Goal: Information Seeking & Learning: Understand process/instructions

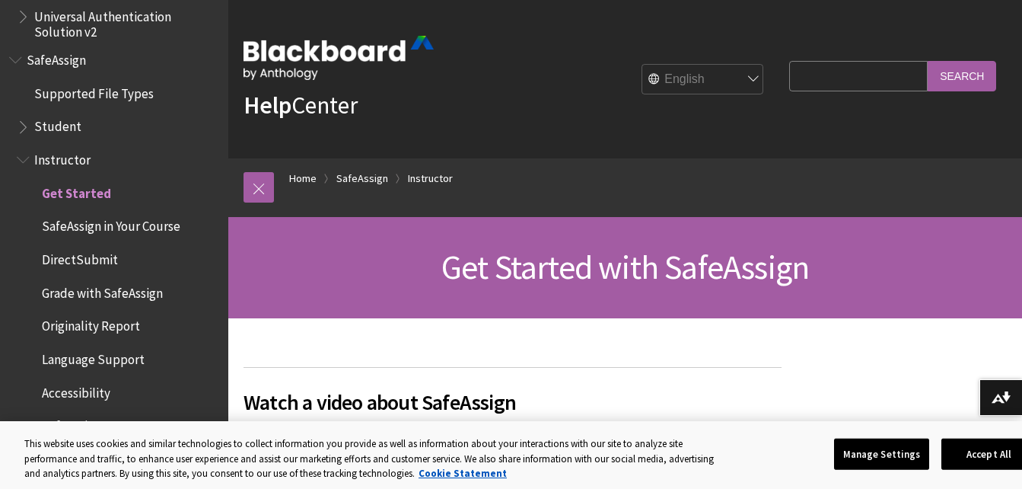
click at [116, 227] on span "SafeAssign in Your Course" at bounding box center [111, 224] width 139 height 21
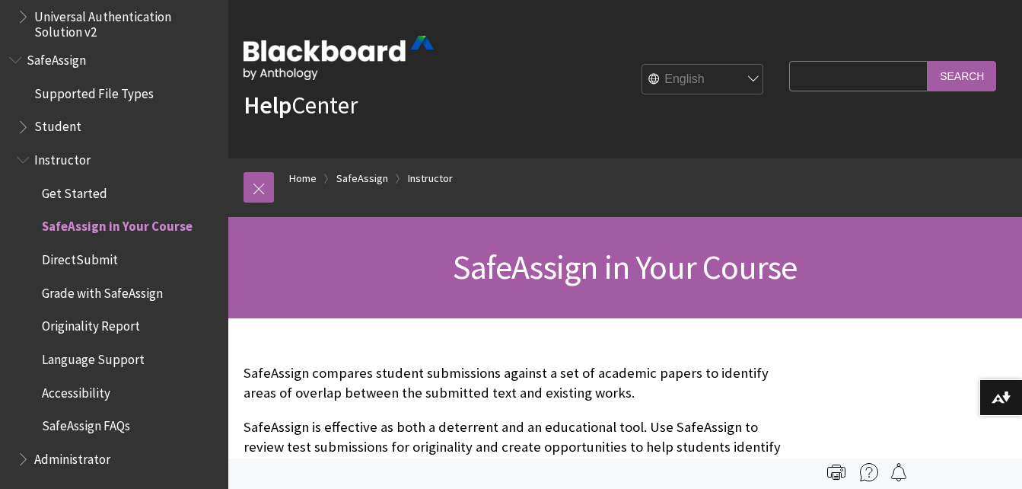
click at [106, 291] on span "Grade with SafeAssign" at bounding box center [102, 290] width 121 height 21
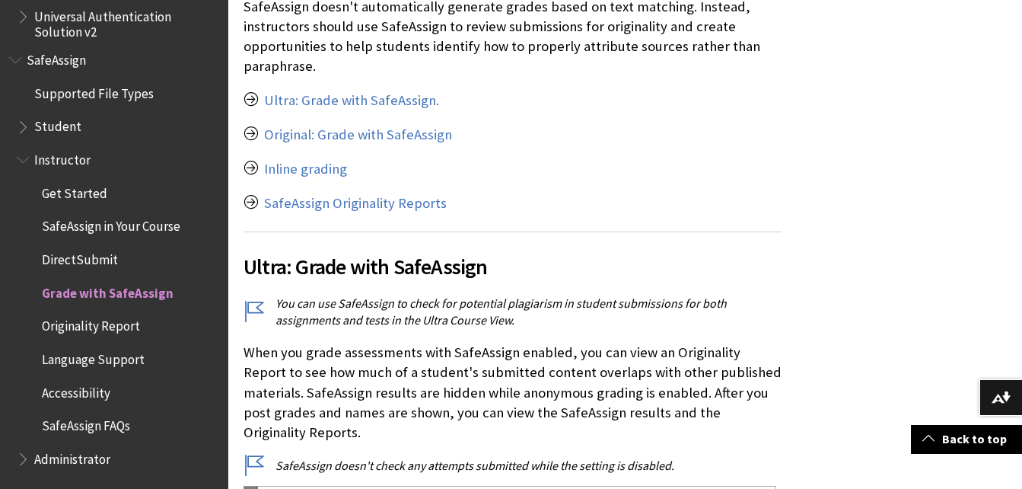
scroll to position [365, 0]
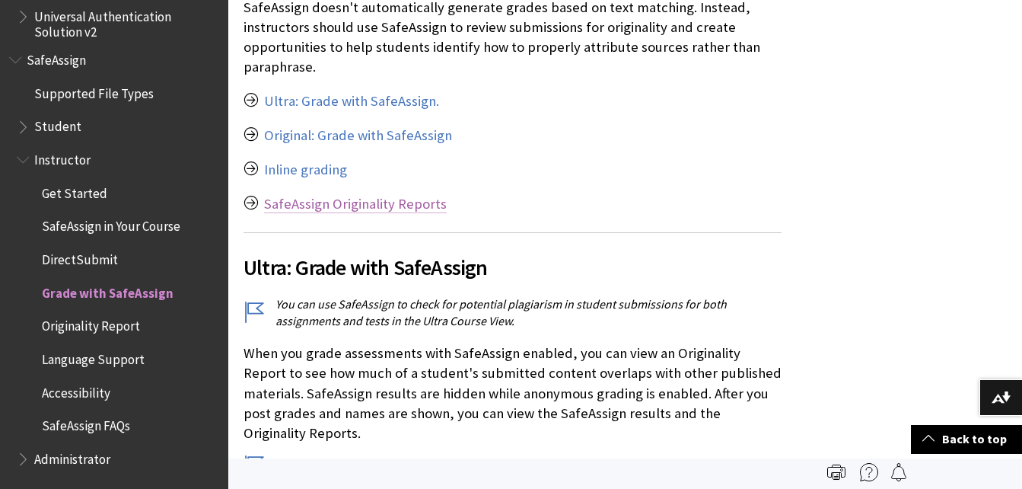
click at [325, 205] on link "SafeAssign Originality Reports" at bounding box center [355, 204] width 183 height 18
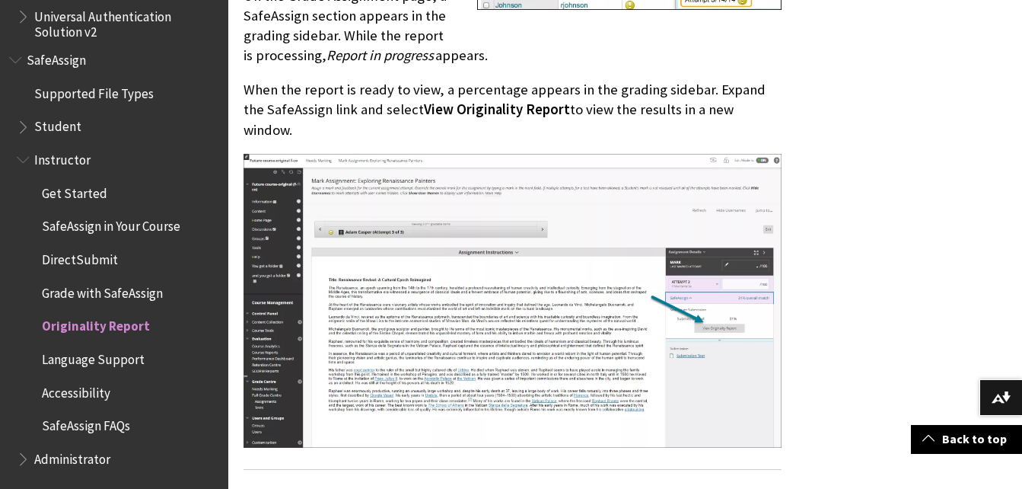
scroll to position [992, 0]
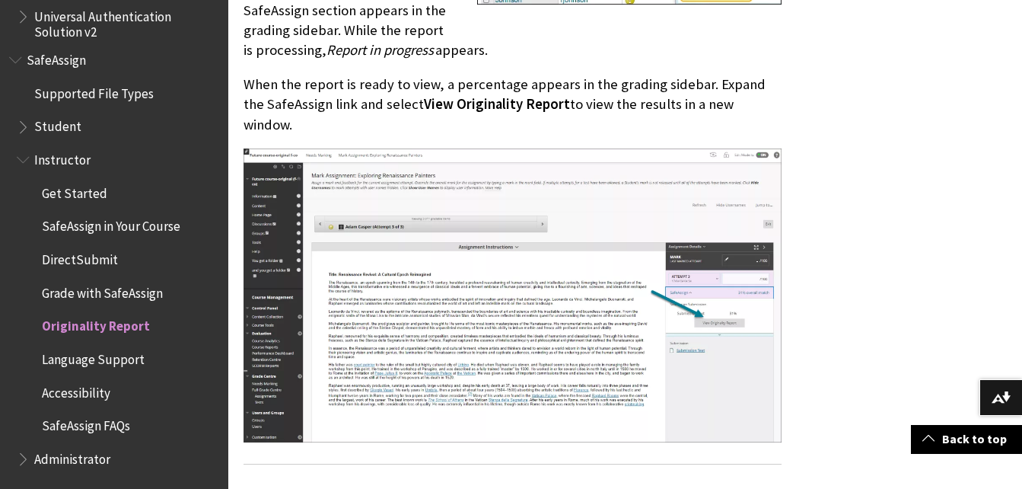
click at [98, 225] on span "SafeAssign in Your Course" at bounding box center [111, 224] width 139 height 21
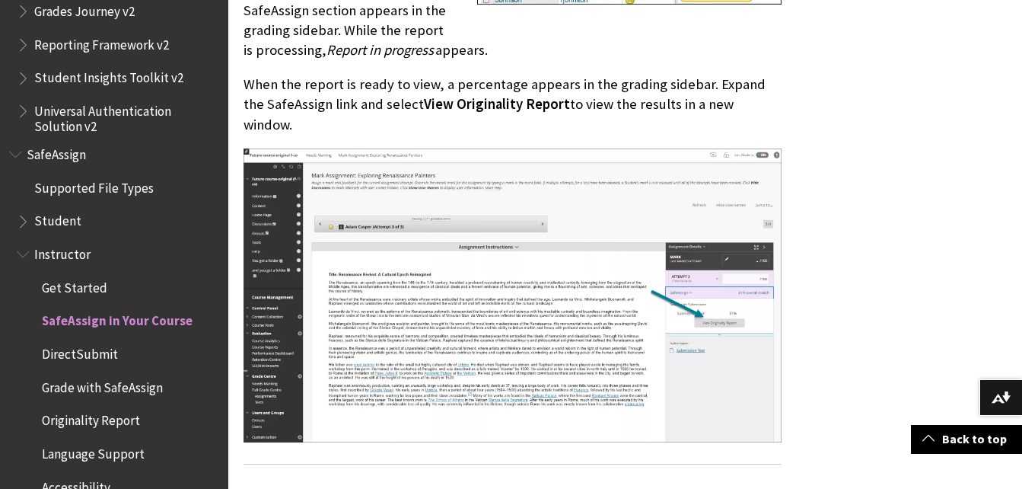
scroll to position [1764, 0]
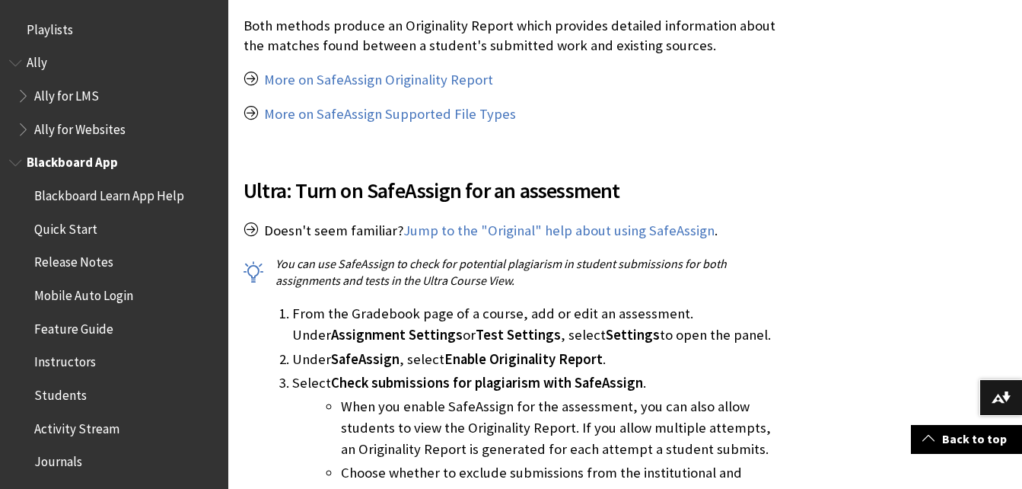
click at [65, 401] on span "Students" at bounding box center [60, 392] width 53 height 21
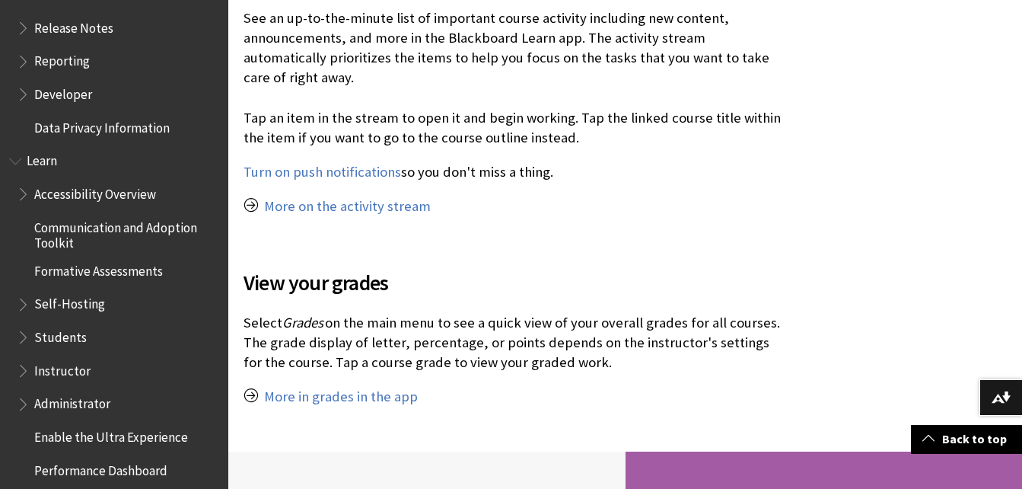
scroll to position [1164, 0]
click at [421, 248] on h2 "View your grades" at bounding box center [513, 273] width 538 height 50
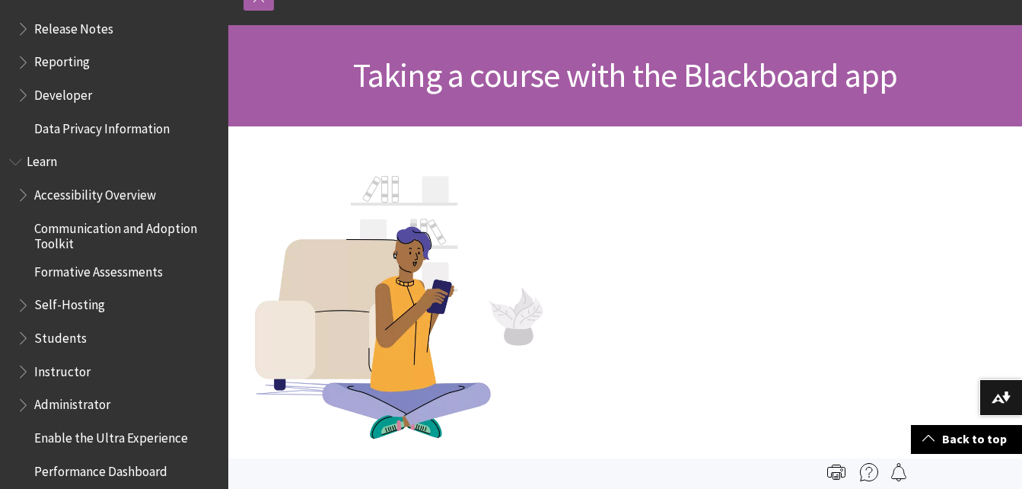
scroll to position [0, 0]
